Goal: Task Accomplishment & Management: Manage account settings

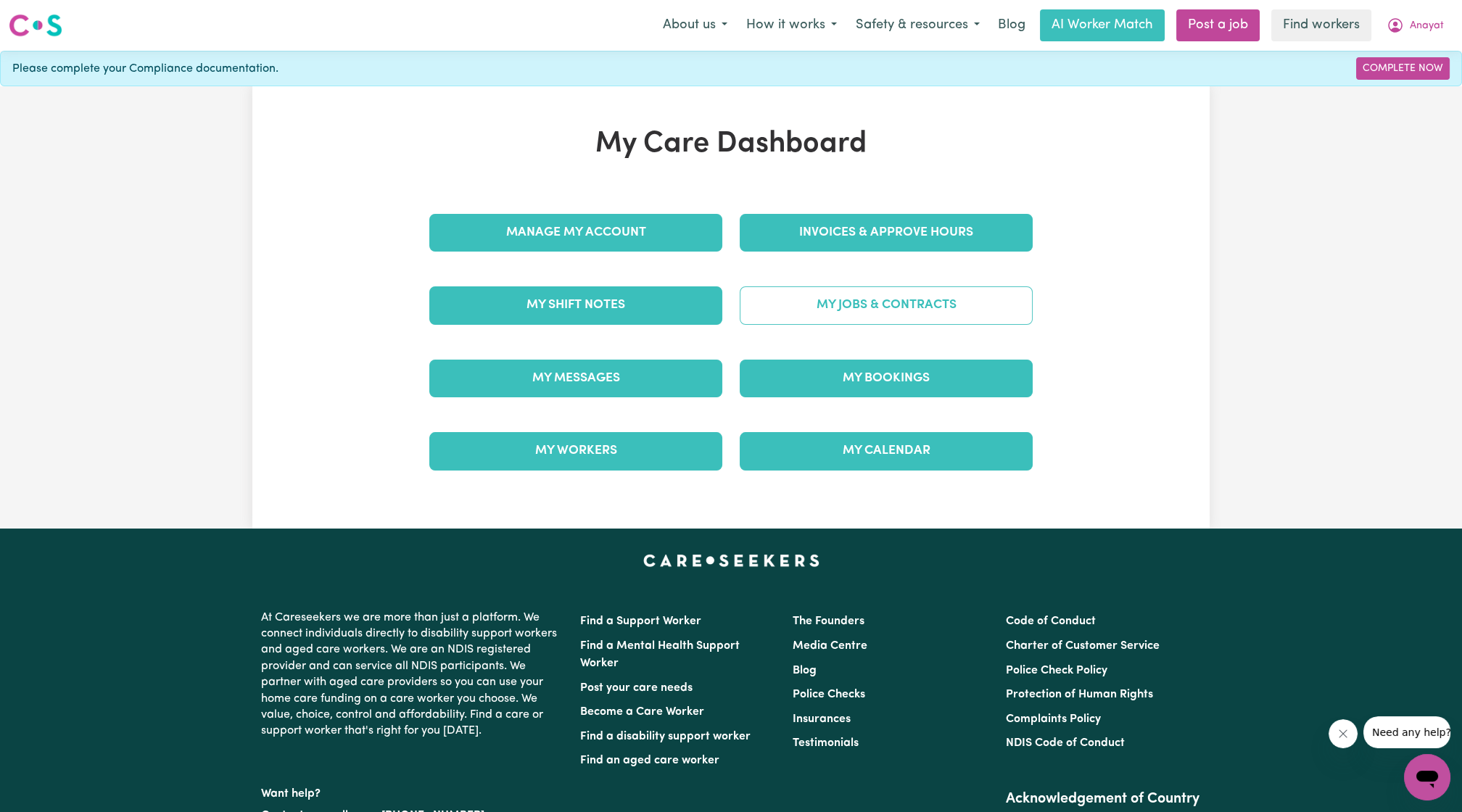
click at [779, 316] on link "My Jobs & Contracts" at bounding box center [886, 304] width 293 height 37
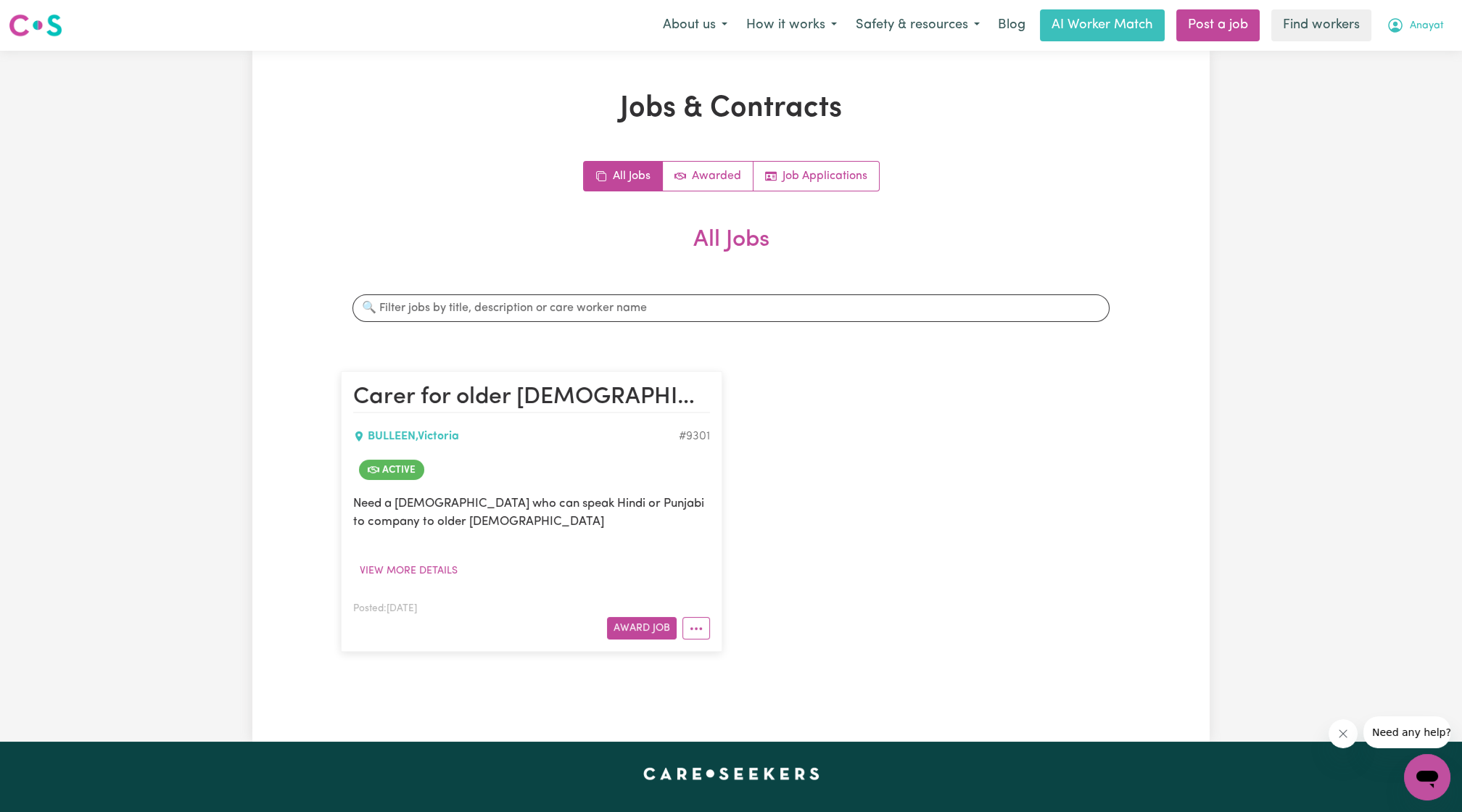
click at [1421, 22] on span "Anayat" at bounding box center [1427, 26] width 35 height 16
click at [1365, 46] on link "My Dashboard" at bounding box center [1395, 56] width 114 height 27
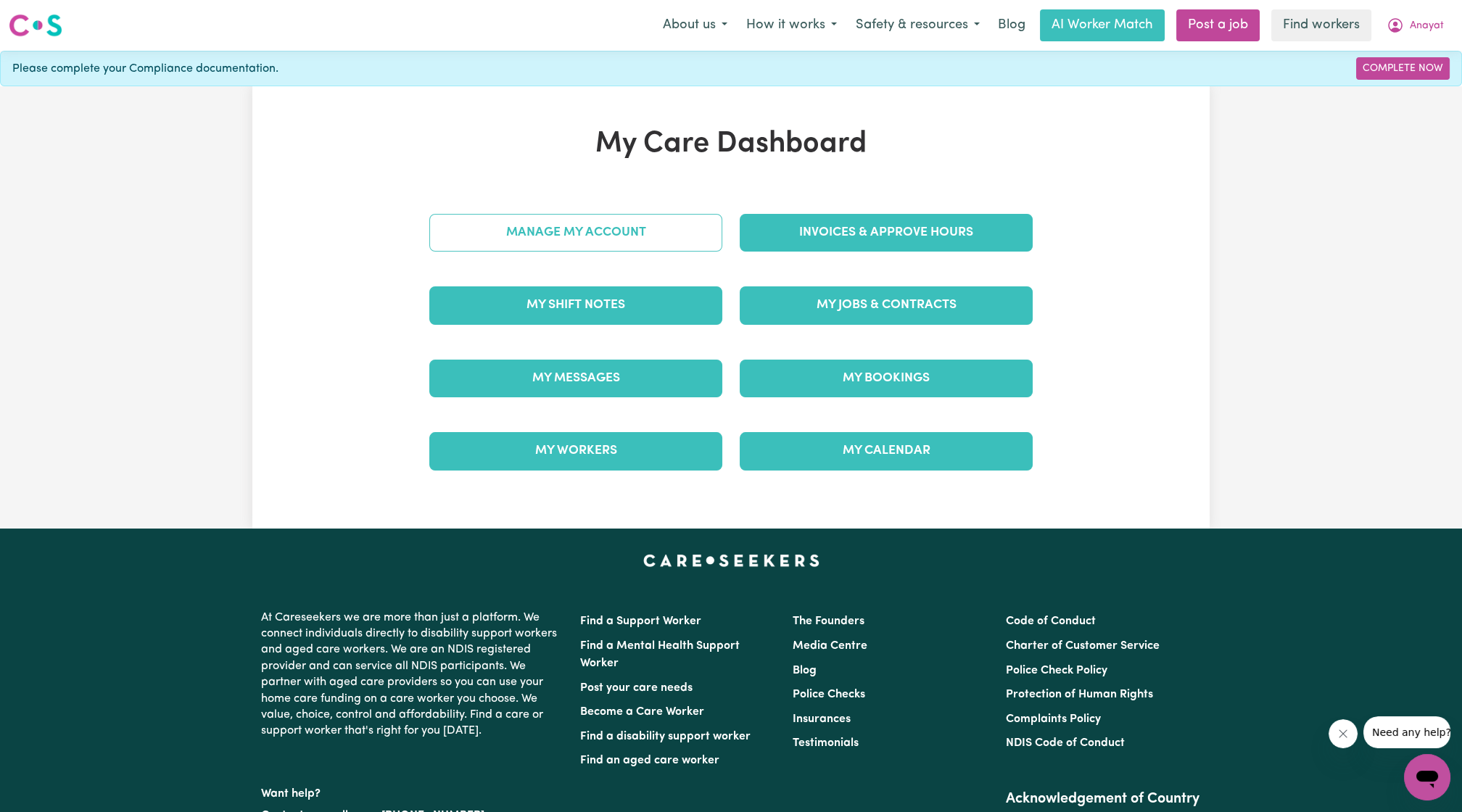
click at [669, 235] on link "Manage My Account" at bounding box center [575, 232] width 293 height 37
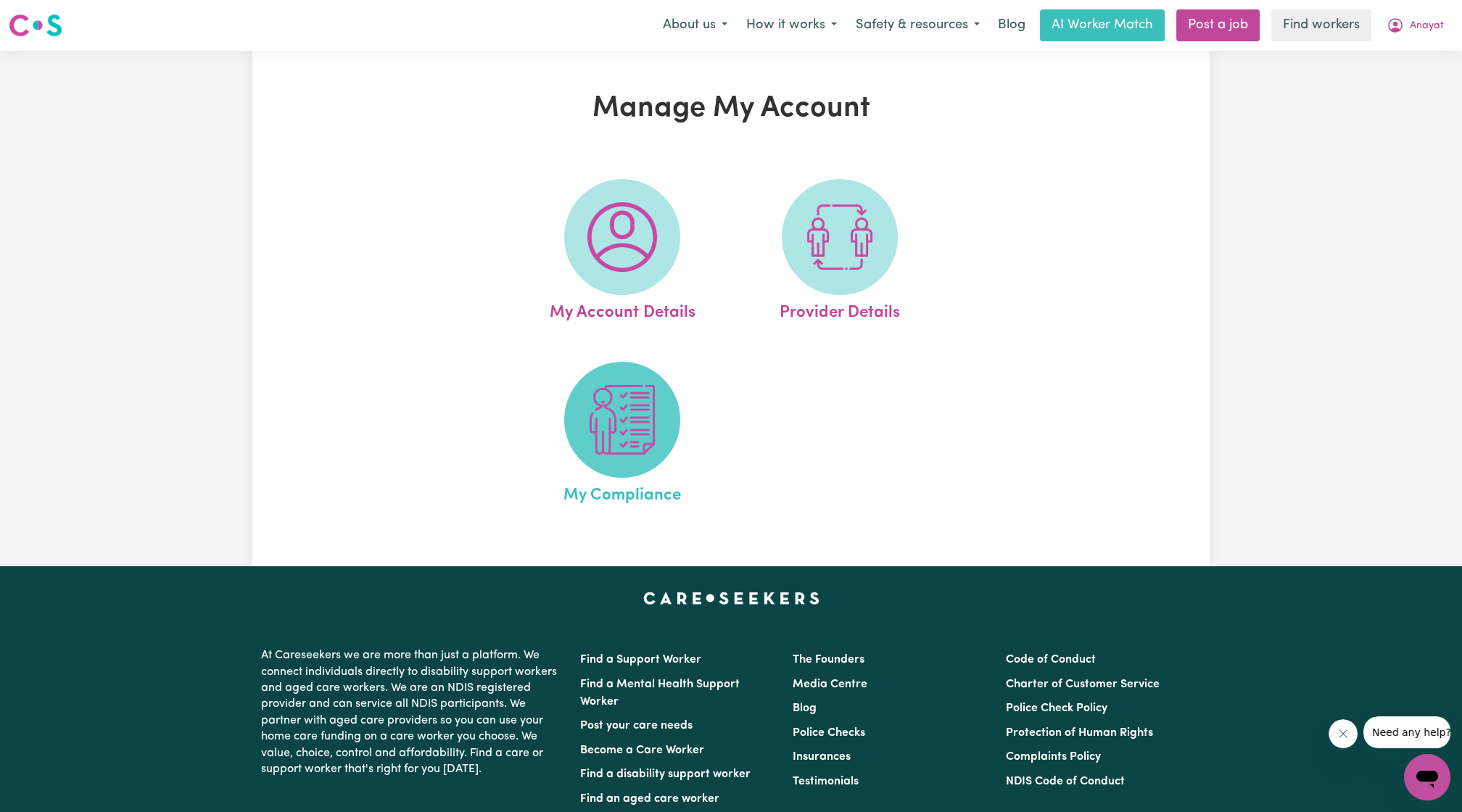
click at [625, 441] on img at bounding box center [622, 420] width 70 height 70
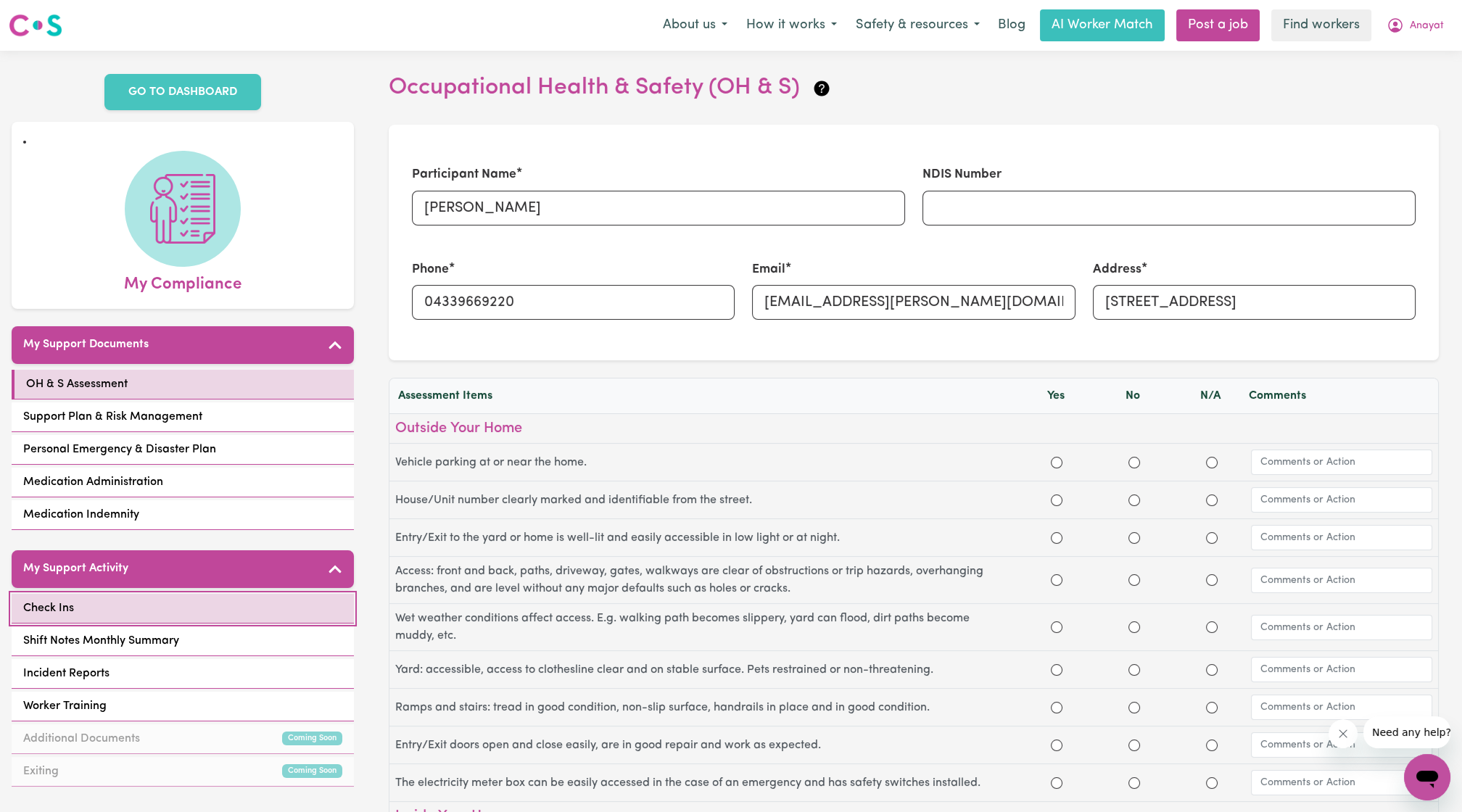
click at [190, 601] on link "Check Ins" at bounding box center [183, 609] width 343 height 30
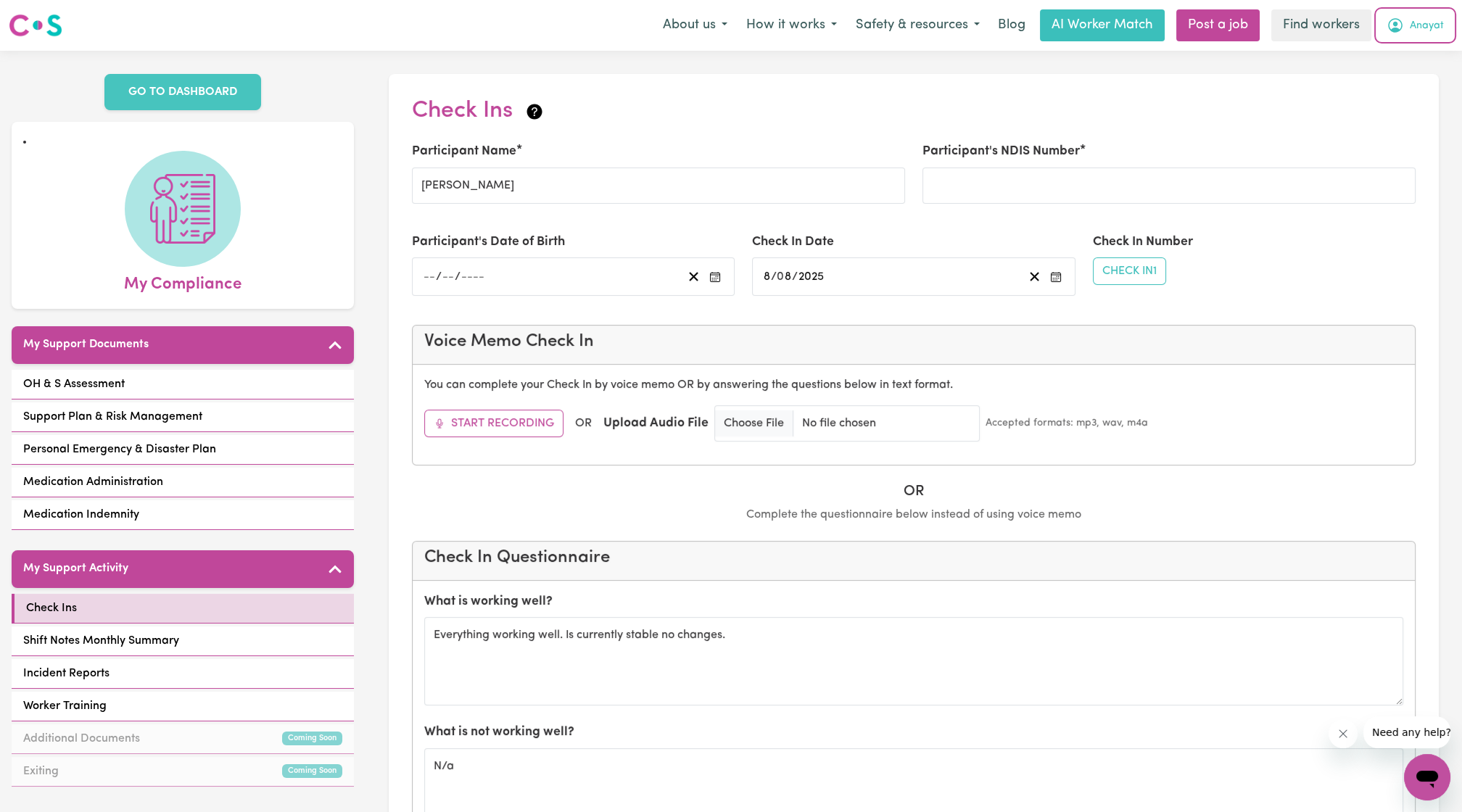
click at [1426, 20] on span "Anayat" at bounding box center [1427, 26] width 35 height 16
click at [1377, 74] on link "Logout" at bounding box center [1395, 84] width 114 height 27
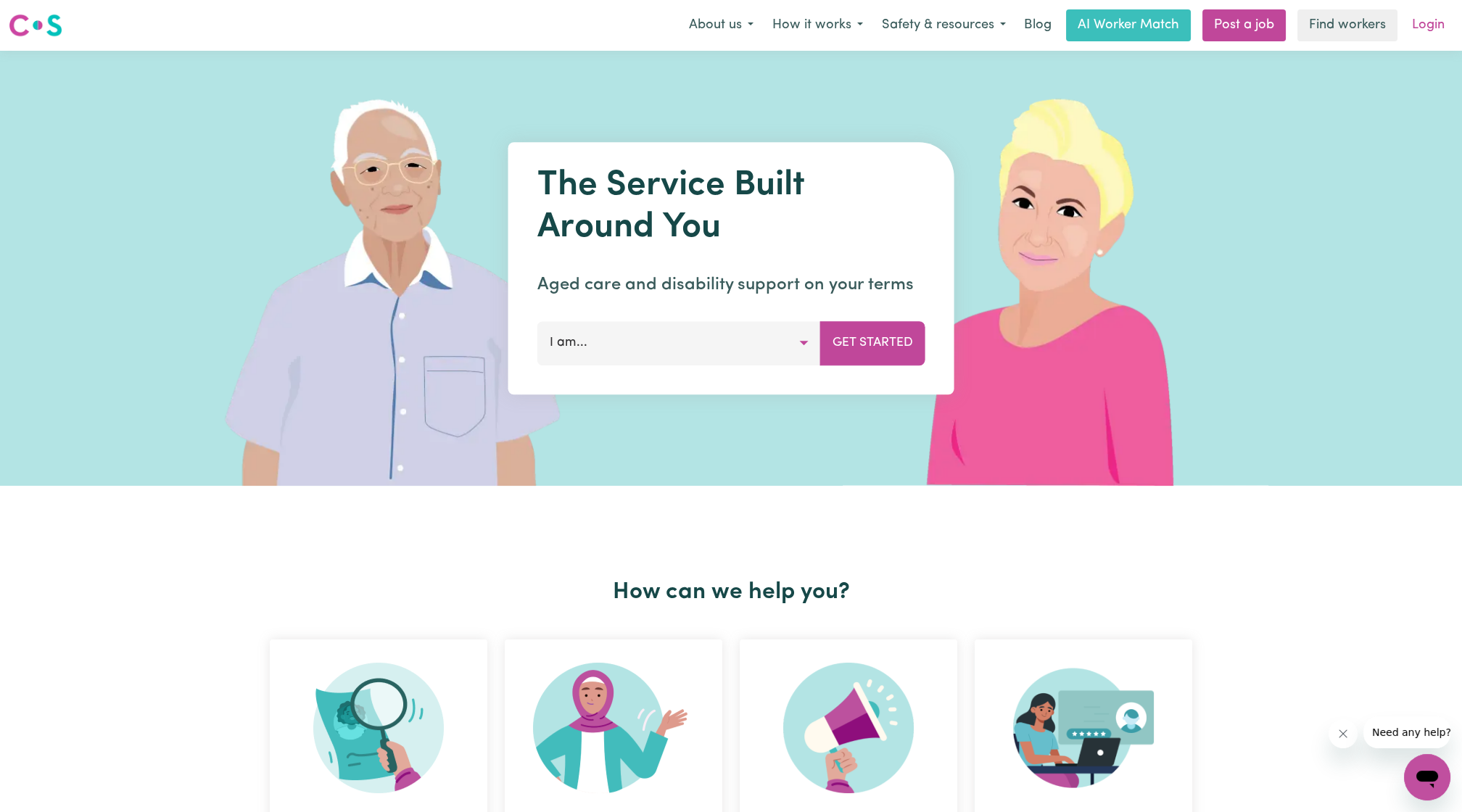
click at [1425, 38] on link "Login" at bounding box center [1427, 25] width 50 height 32
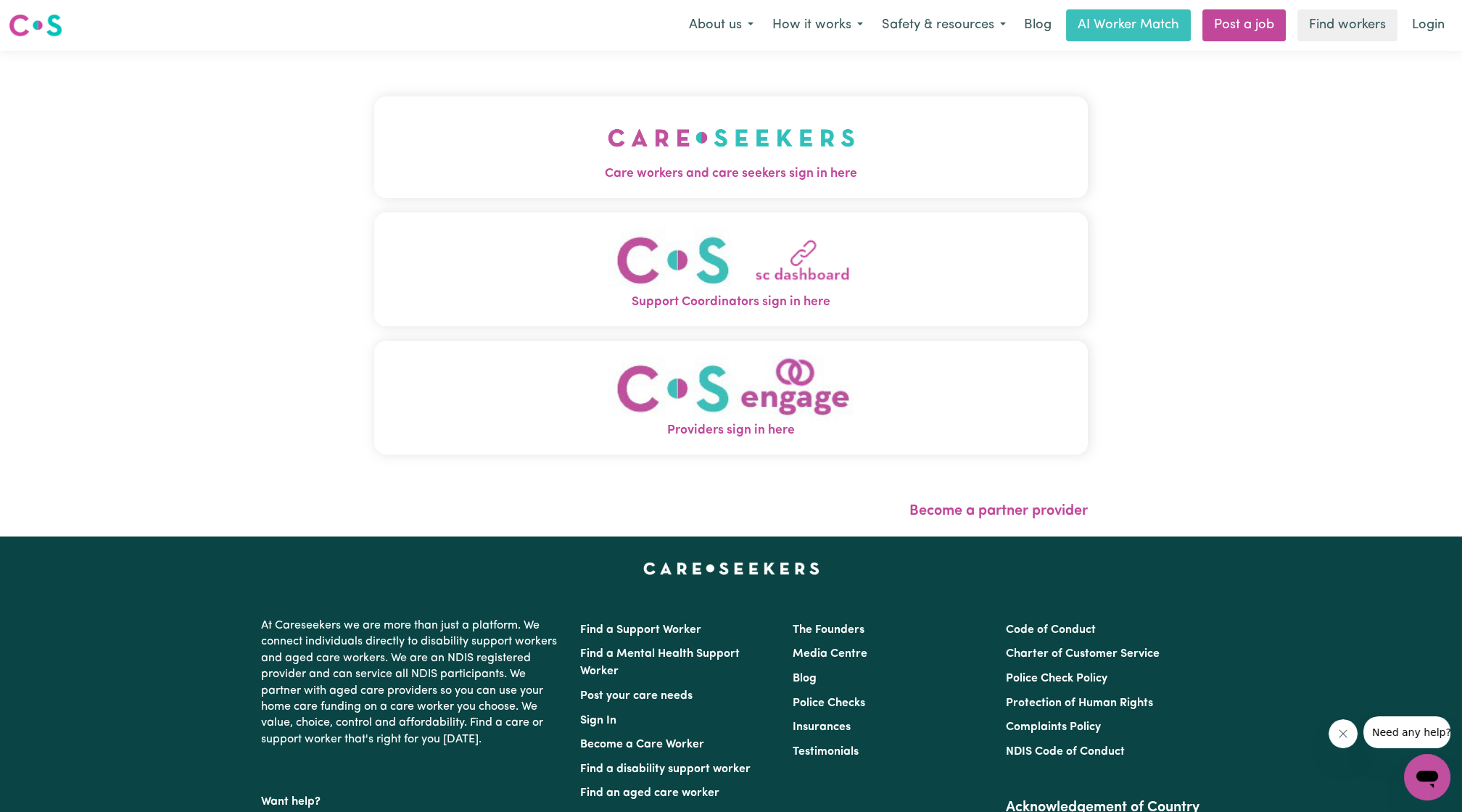
click at [696, 154] on img "Care workers and care seekers sign in here" at bounding box center [731, 137] width 247 height 54
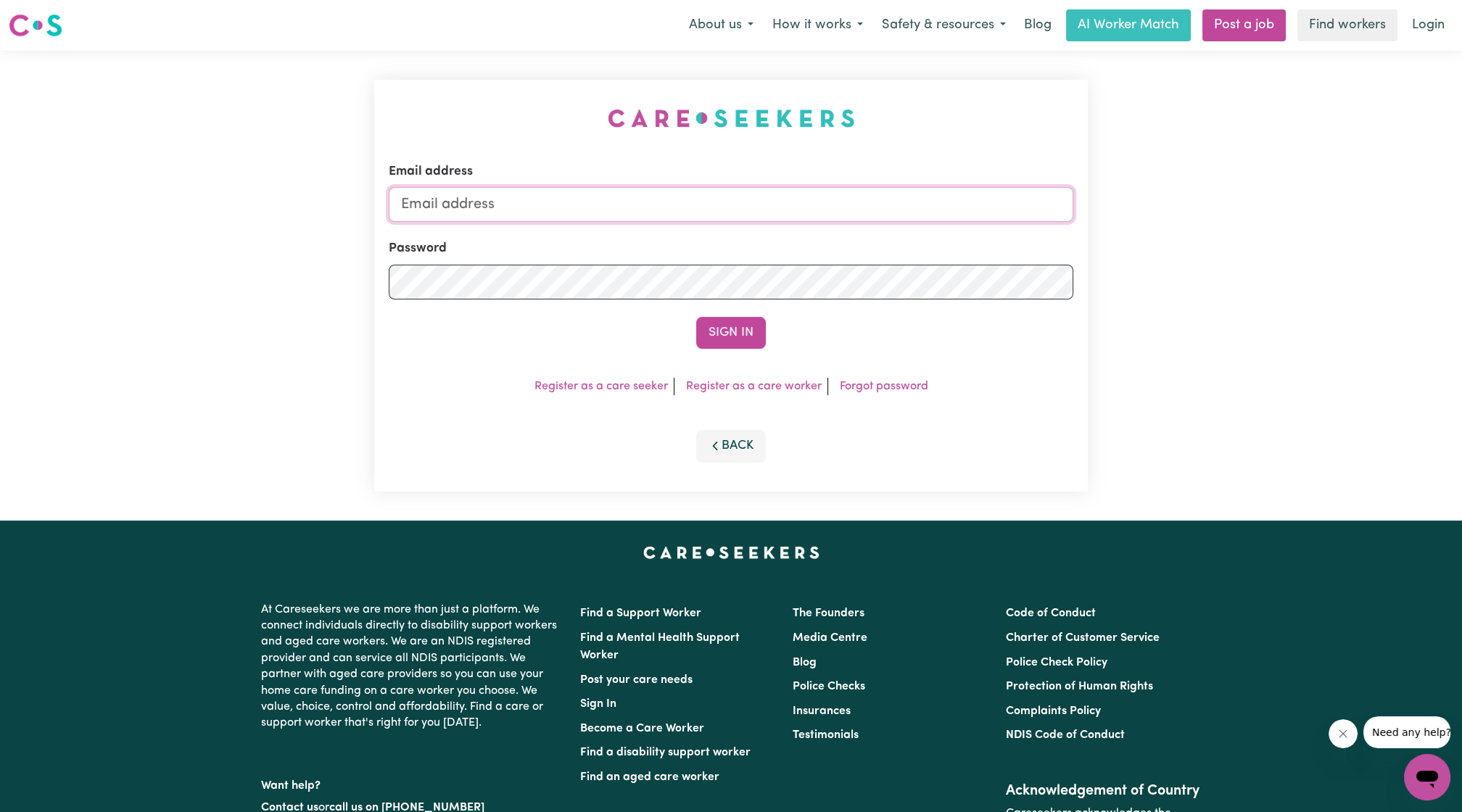
click at [655, 210] on input "Email address" at bounding box center [731, 204] width 684 height 35
drag, startPoint x: 475, startPoint y: 211, endPoint x: 852, endPoint y: 227, distance: 377.3
click at [852, 227] on form "Email address [EMAIL_ADDRESS][PERSON_NAME][DOMAIN_NAME] Password Sign In" at bounding box center [731, 255] width 684 height 186
type input "superuser~[EMAIL_ADDRESS][DOMAIN_NAME]"
click at [696, 317] on button "Sign In" at bounding box center [731, 332] width 70 height 32
